Goal: Transaction & Acquisition: Purchase product/service

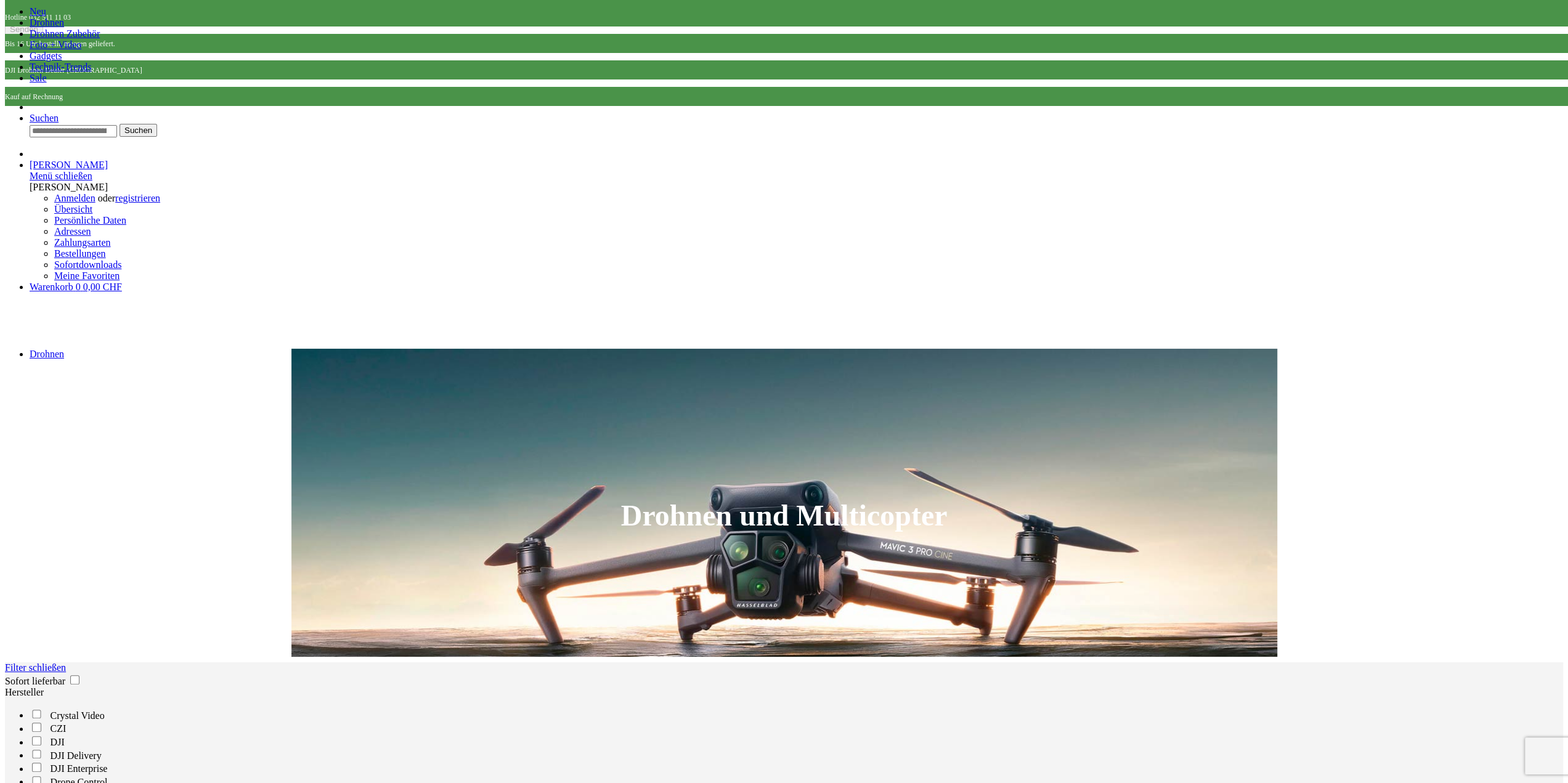
scroll to position [123, 0]
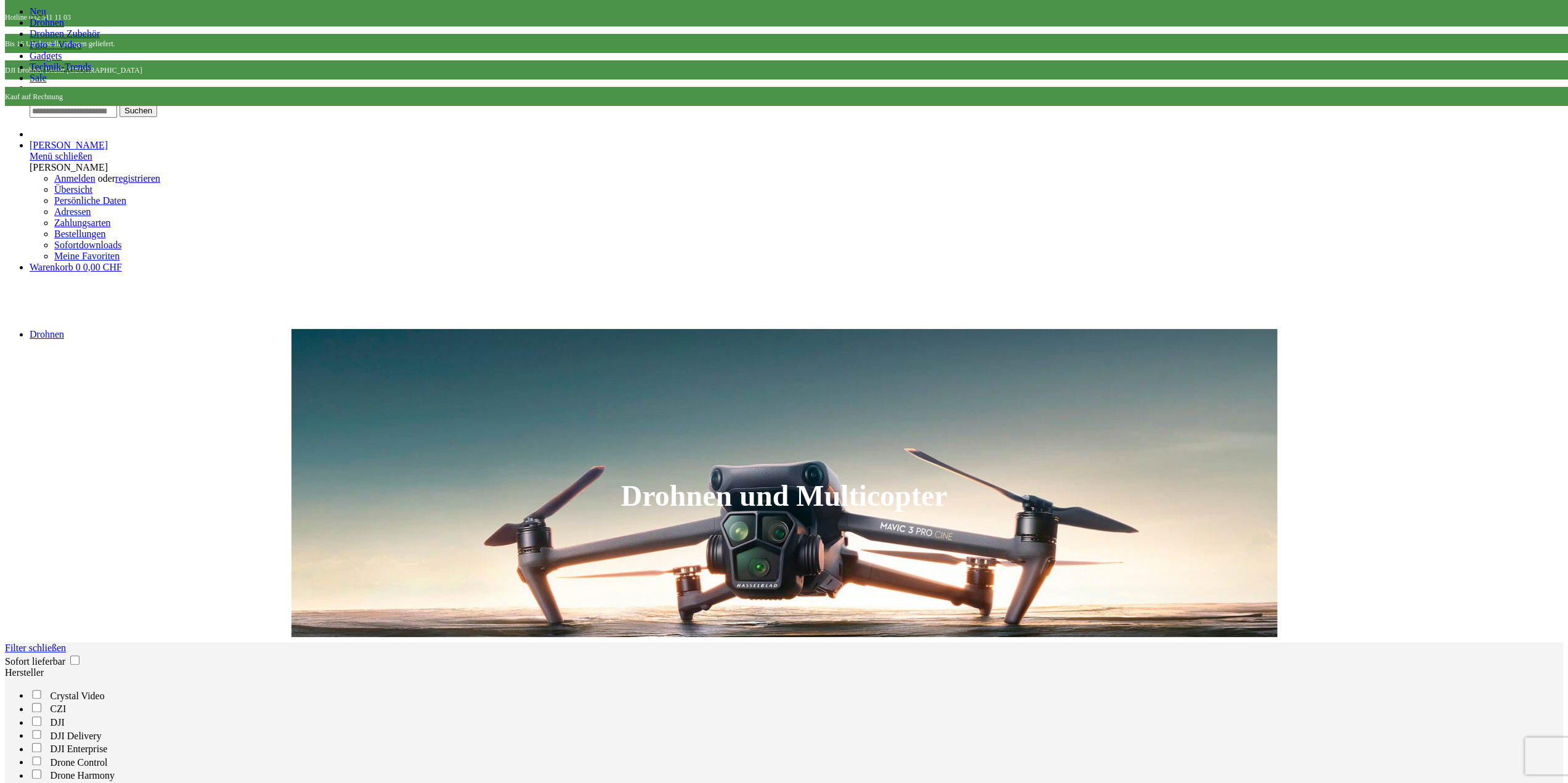
click at [44, 668] on label "Hersteller" at bounding box center [25, 673] width 39 height 11
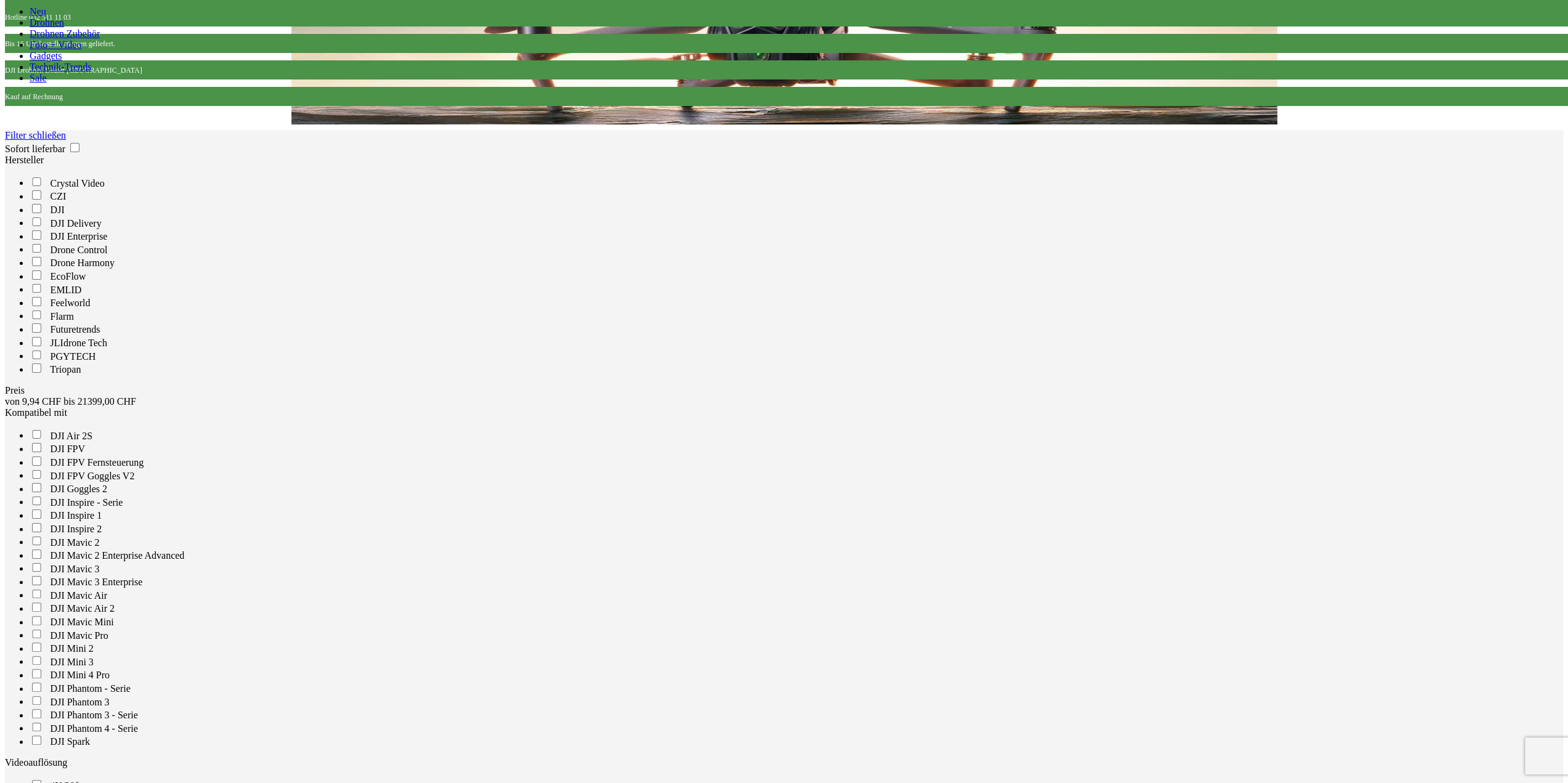
scroll to position [801, 0]
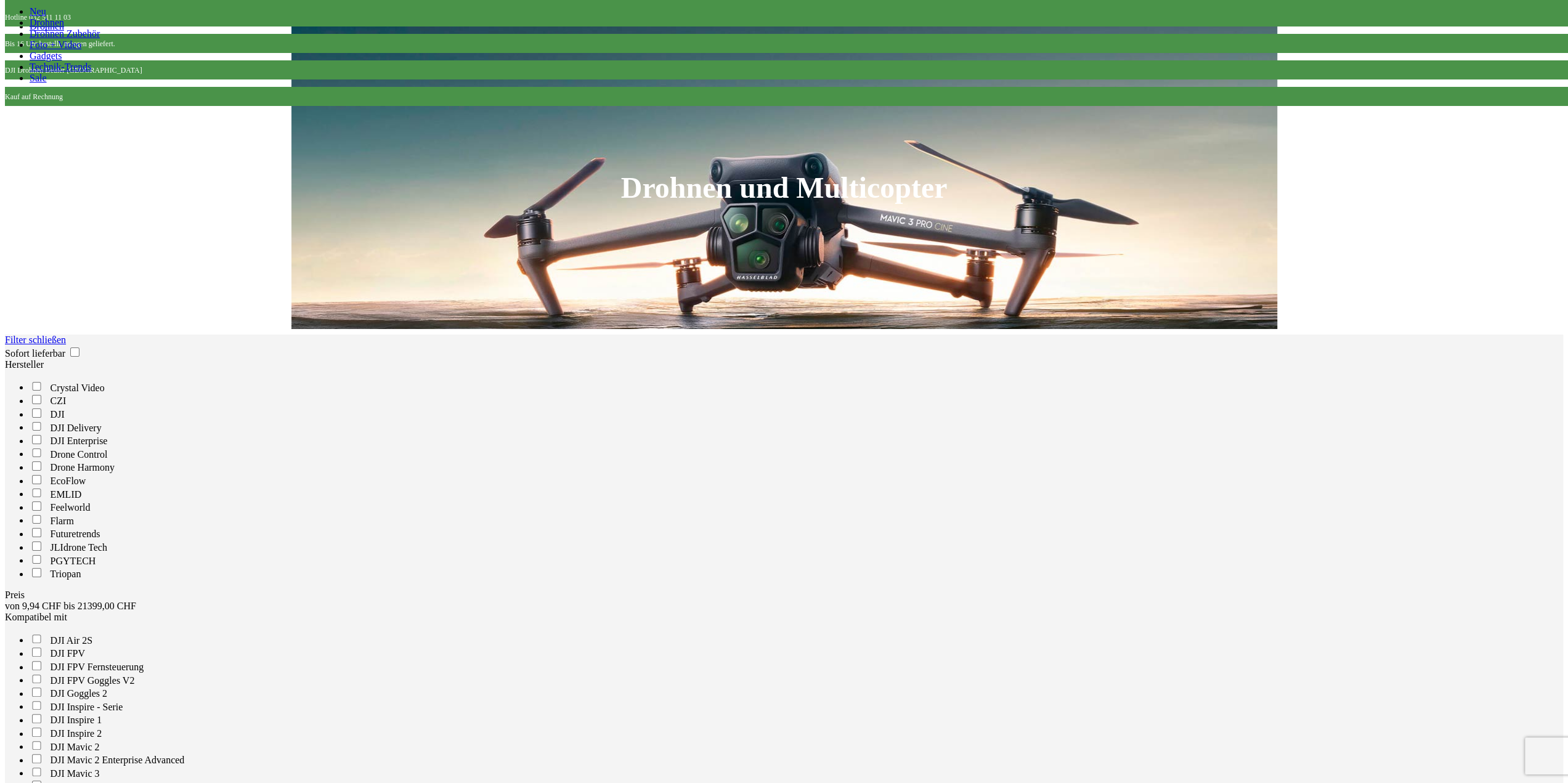
scroll to position [0, 0]
